Goal: Information Seeking & Learning: Learn about a topic

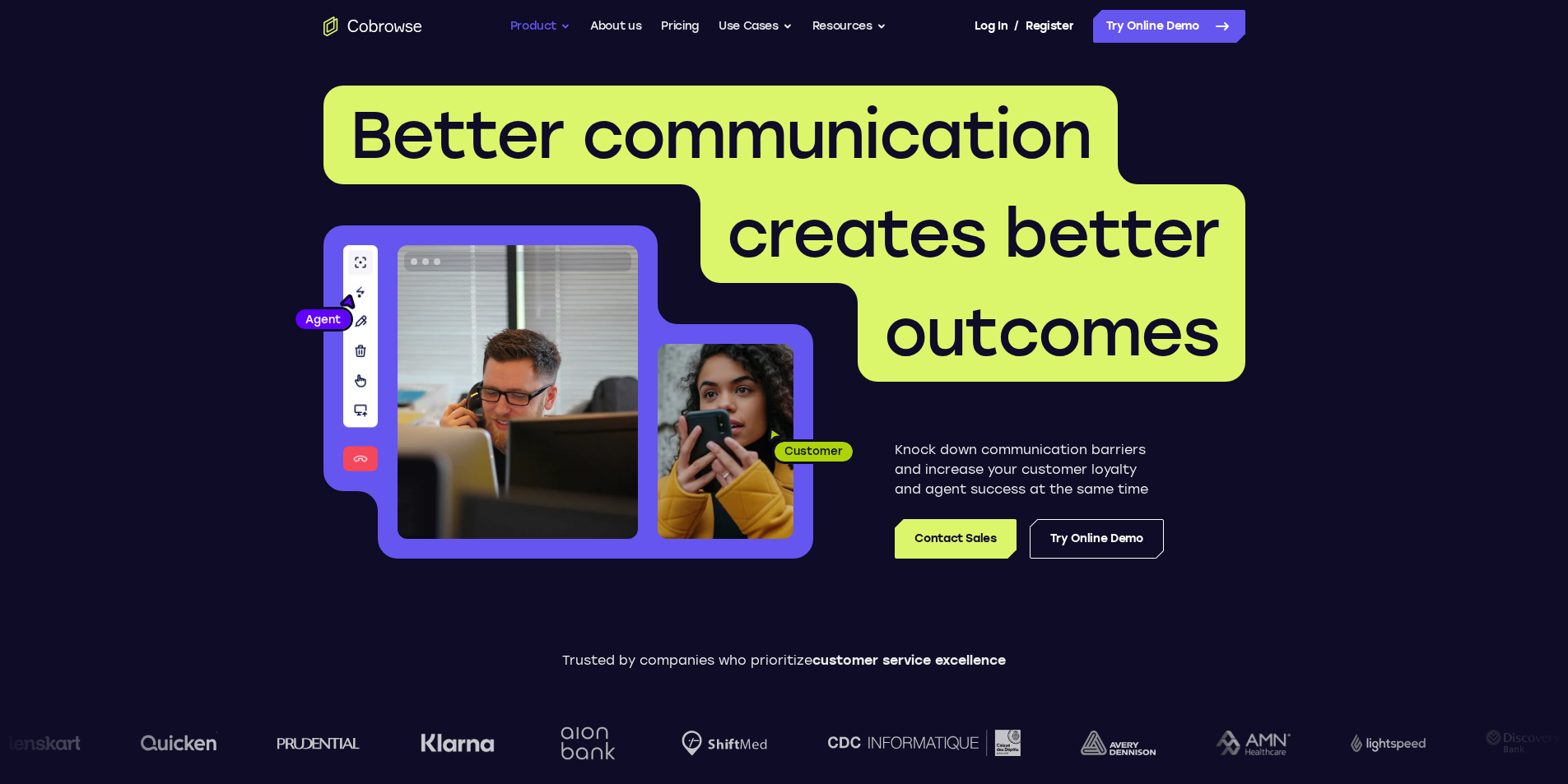
click at [544, 17] on button "Product" at bounding box center [540, 26] width 61 height 33
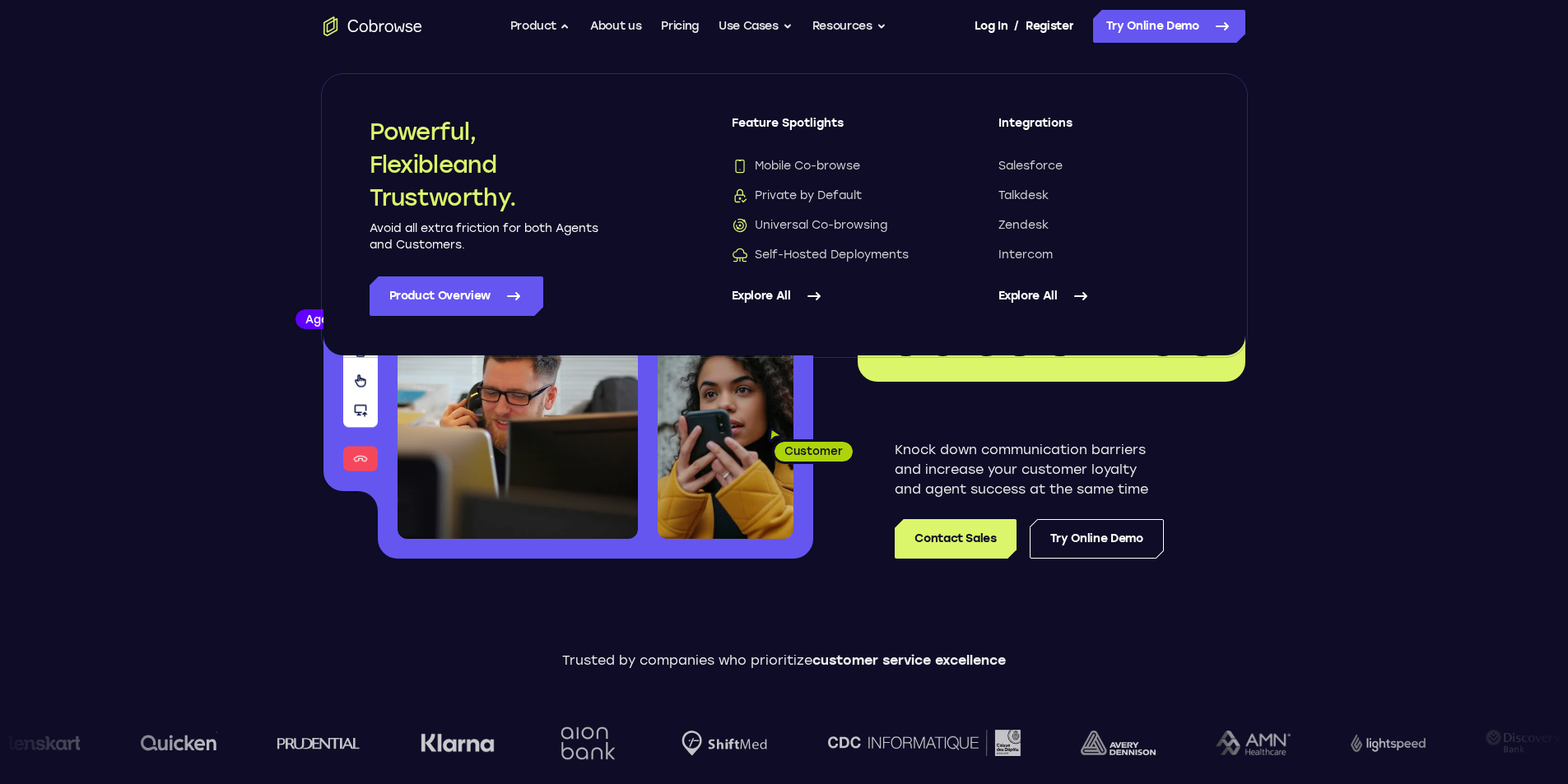
click at [799, 290] on link "Explore All" at bounding box center [831, 296] width 201 height 39
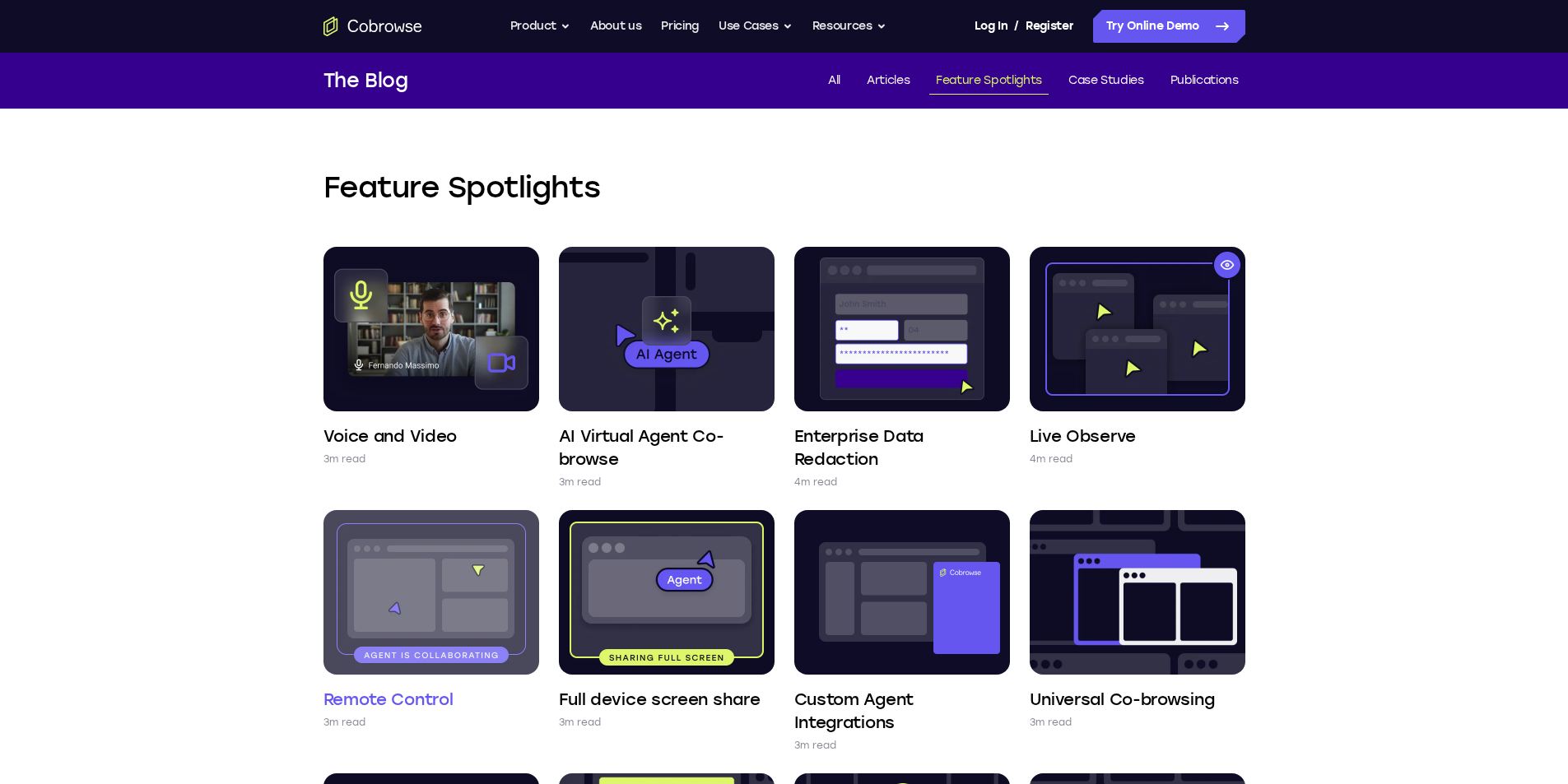
scroll to position [82, 0]
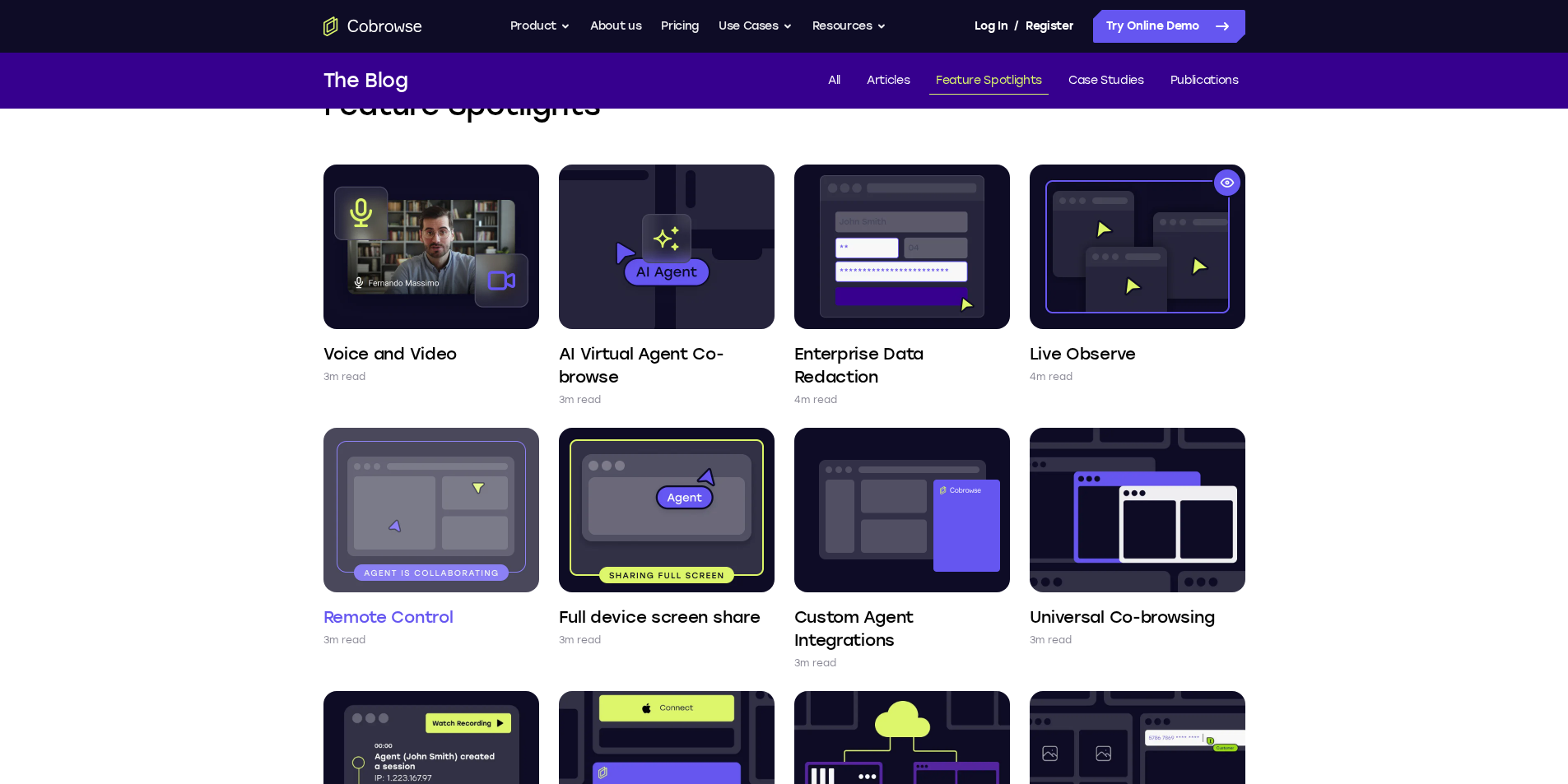
click at [410, 514] on img at bounding box center [431, 510] width 216 height 164
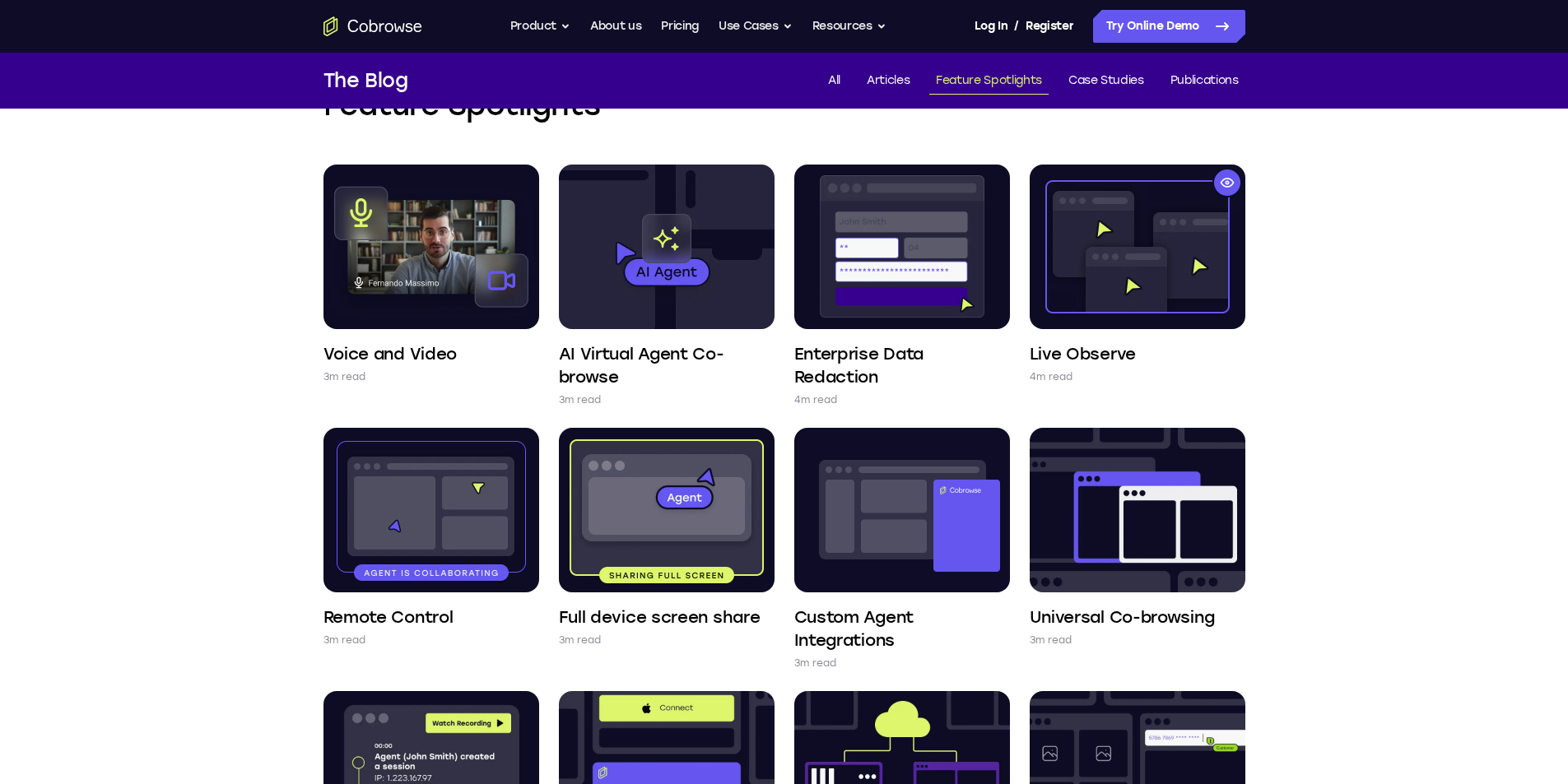
scroll to position [0, 0]
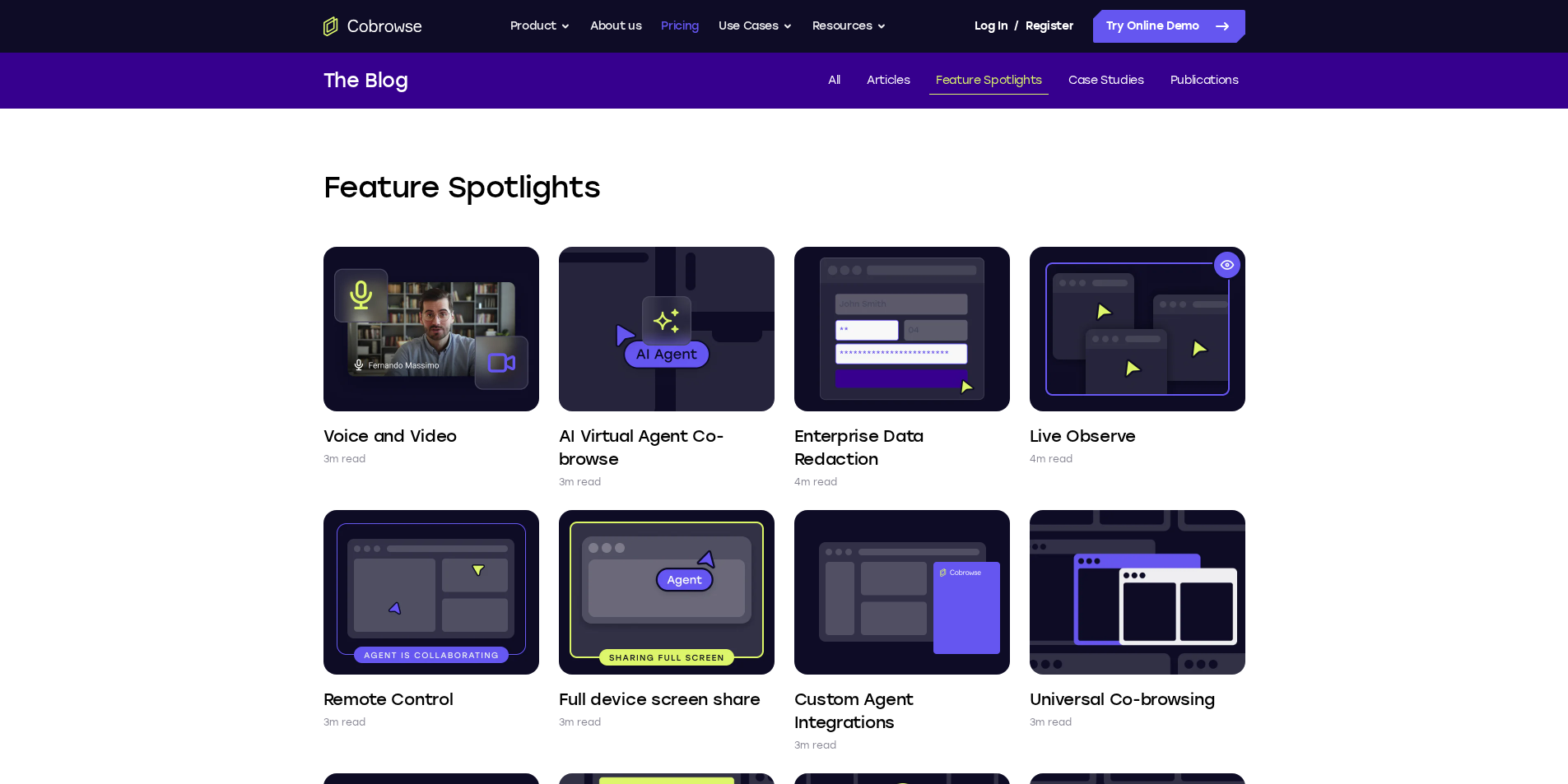
click at [662, 18] on link "Pricing" at bounding box center [680, 26] width 37 height 33
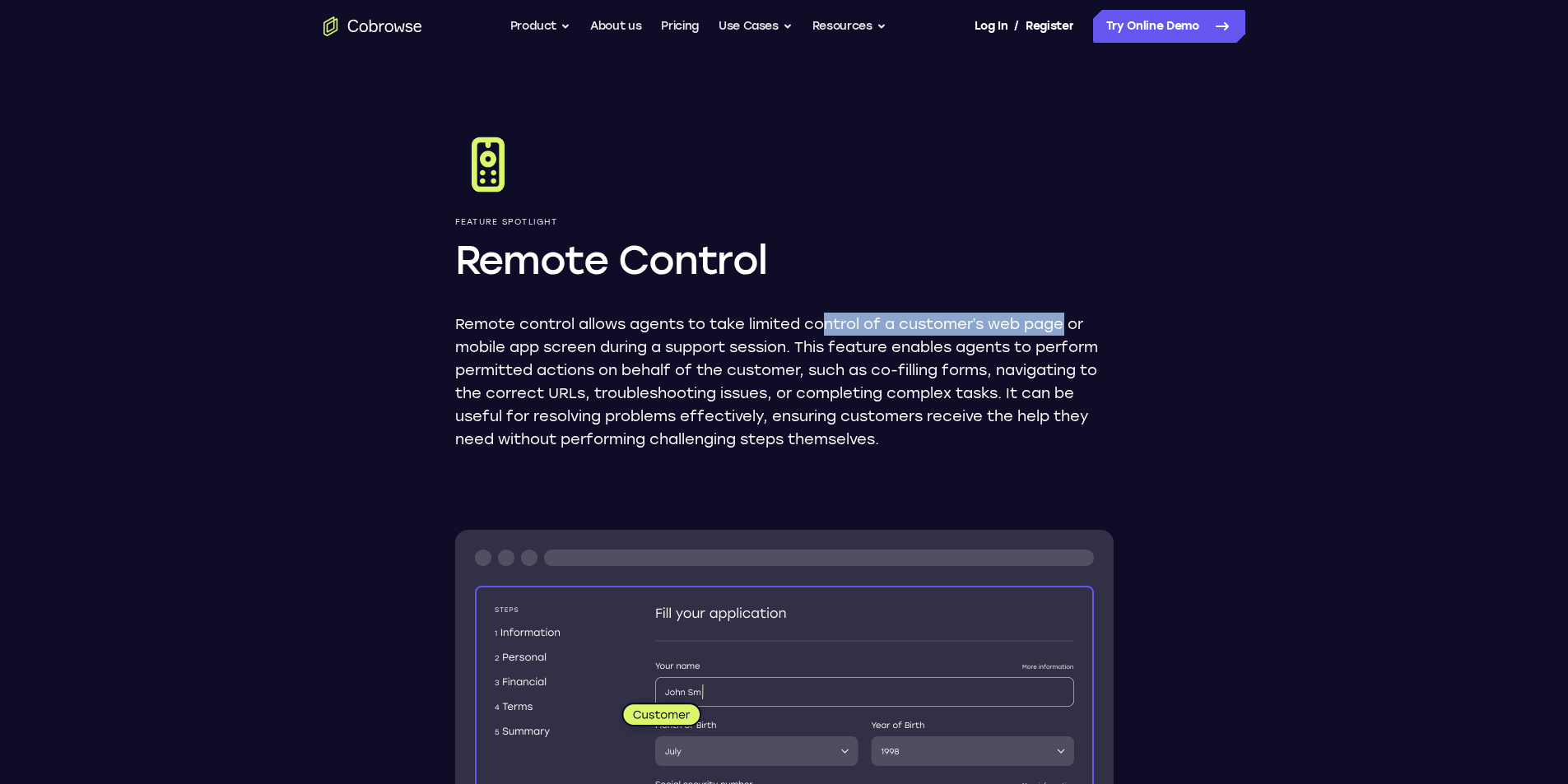
drag, startPoint x: 824, startPoint y: 324, endPoint x: 1071, endPoint y: 325, distance: 247.0
click at [1071, 325] on p "Remote control allows agents to take limited control of a customer’s web page o…" at bounding box center [784, 381] width 658 height 138
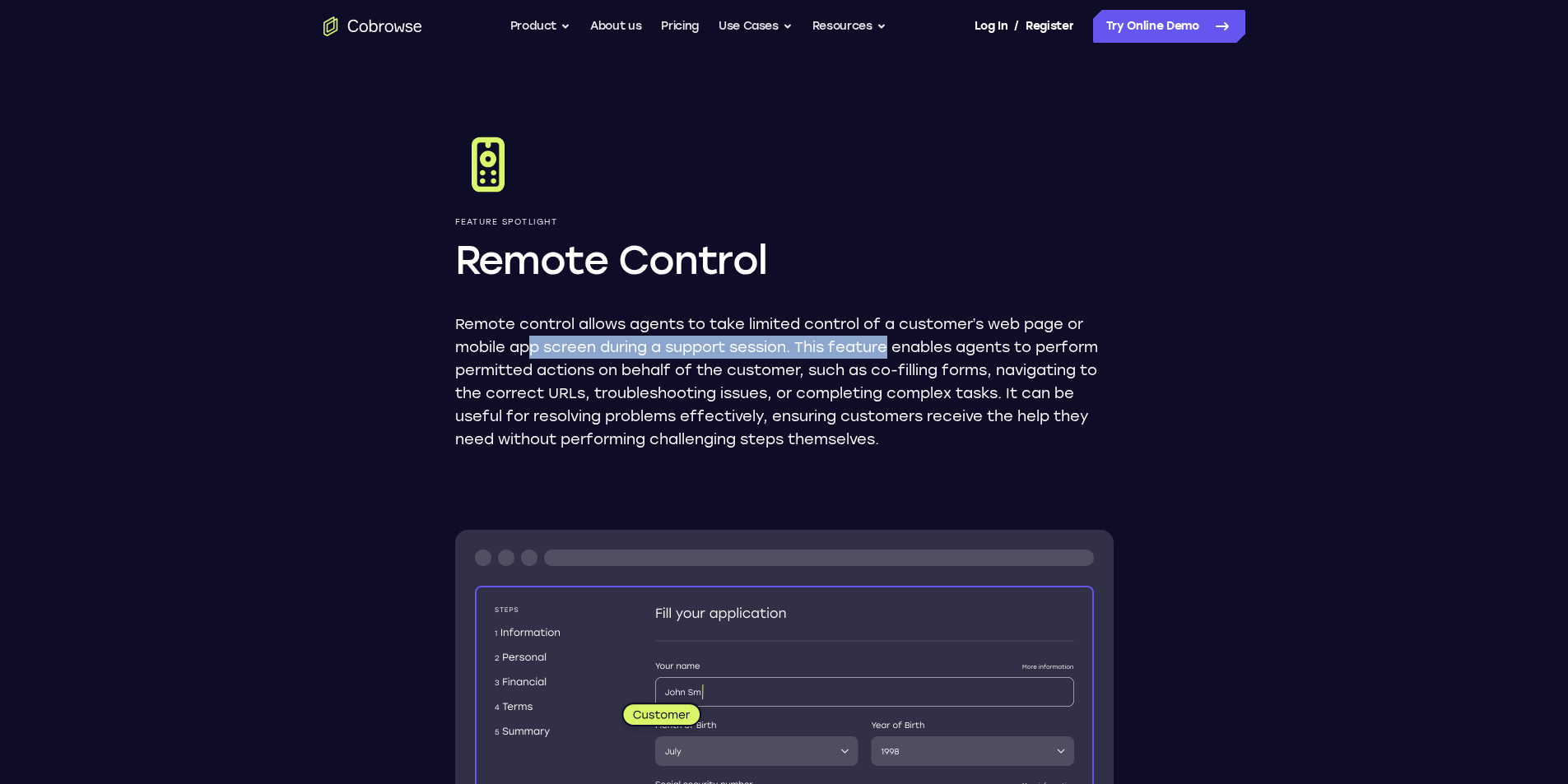
drag, startPoint x: 532, startPoint y: 354, endPoint x: 894, endPoint y: 346, distance: 362.1
click at [894, 346] on p "Remote control allows agents to take limited control of a customer’s web page o…" at bounding box center [784, 381] width 658 height 138
